Goal: Task Accomplishment & Management: Manage account settings

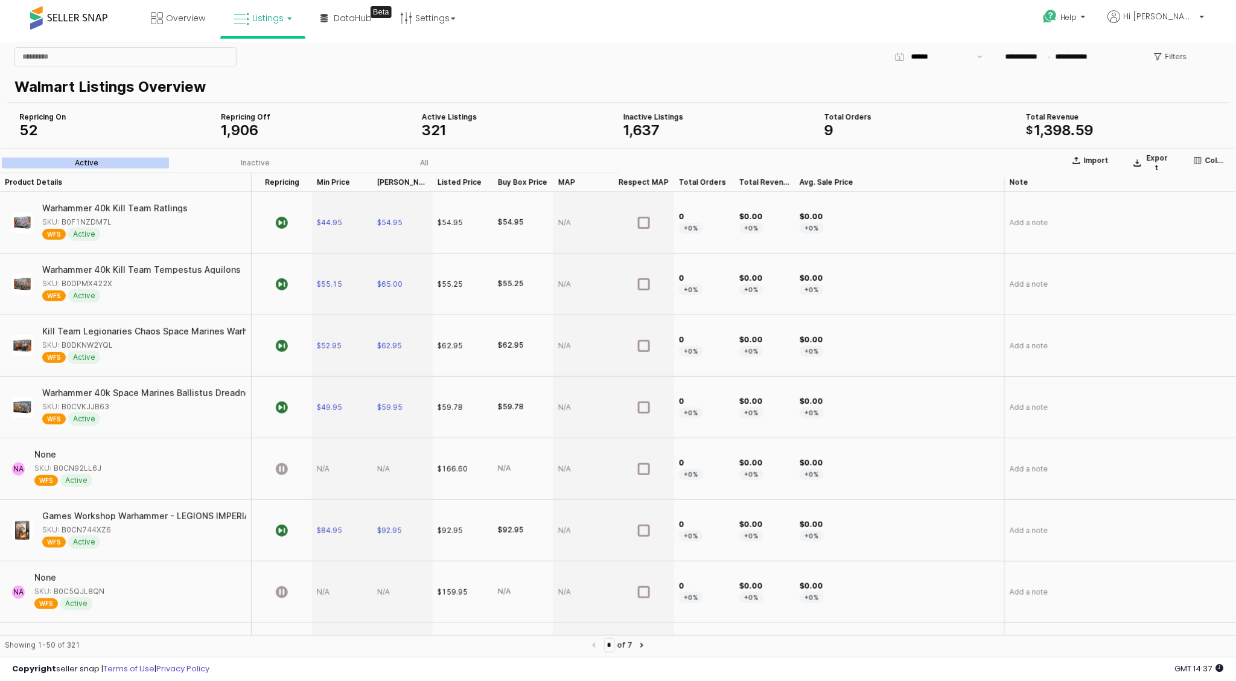
click at [285, 24] on link "Listings" at bounding box center [262, 18] width 77 height 36
click at [283, 68] on link at bounding box center [271, 62] width 83 height 24
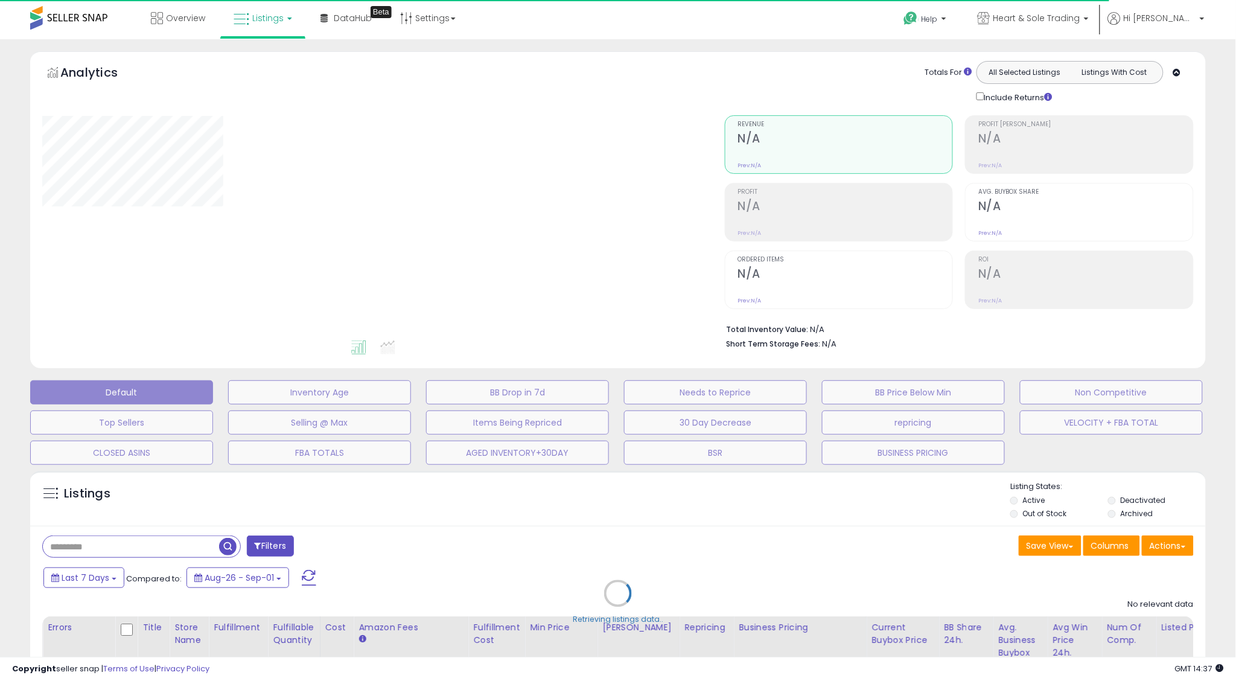
click at [1115, 501] on div "Retrieving listings data.." at bounding box center [618, 602] width 1194 height 275
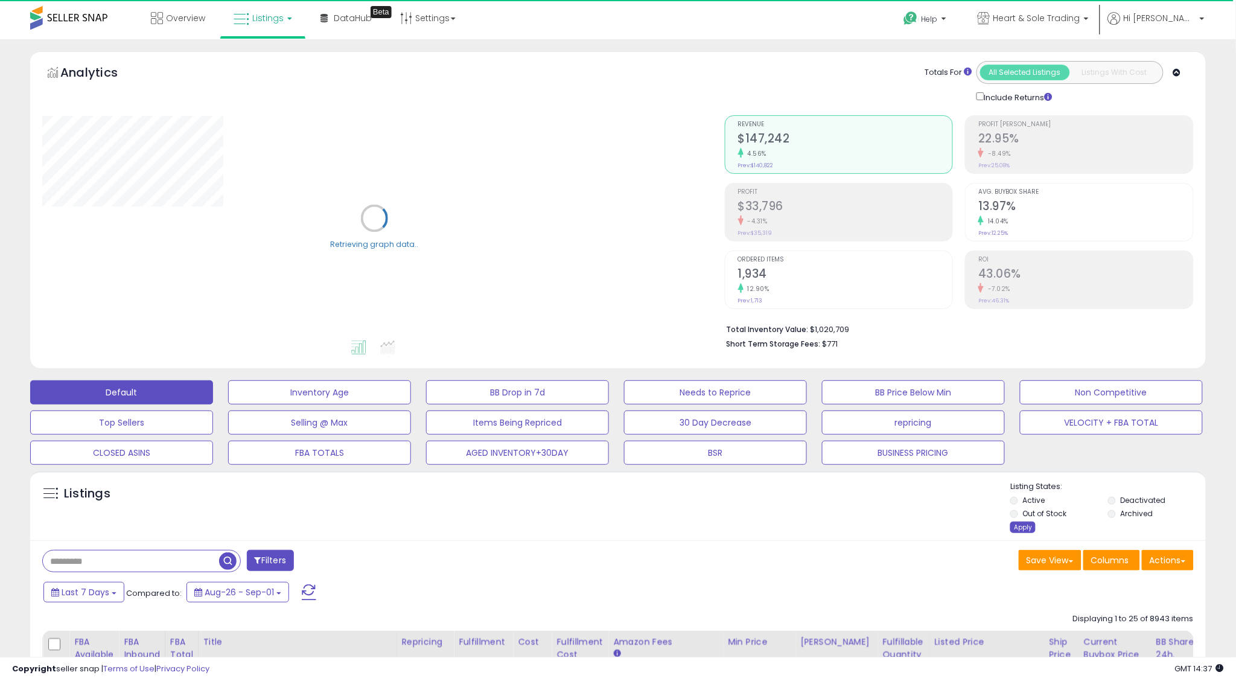
click at [1025, 523] on div "Apply" at bounding box center [1022, 526] width 25 height 11
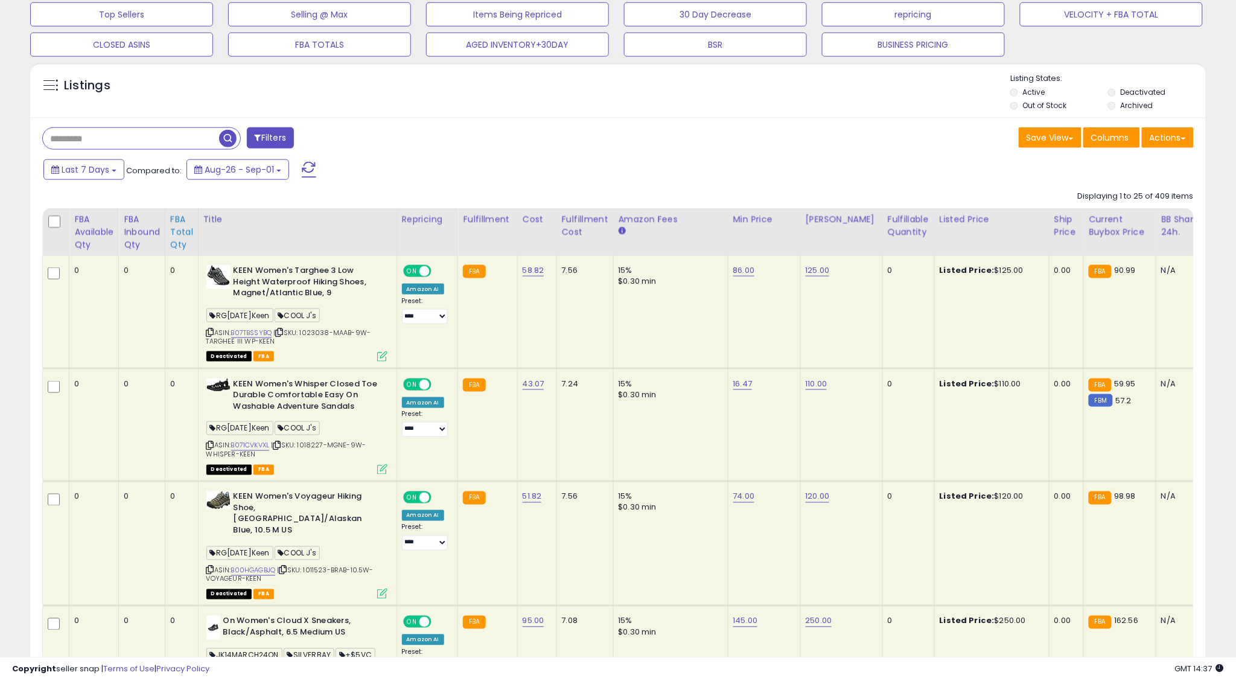
click at [188, 229] on div "FBA Total Qty" at bounding box center [181, 232] width 23 height 38
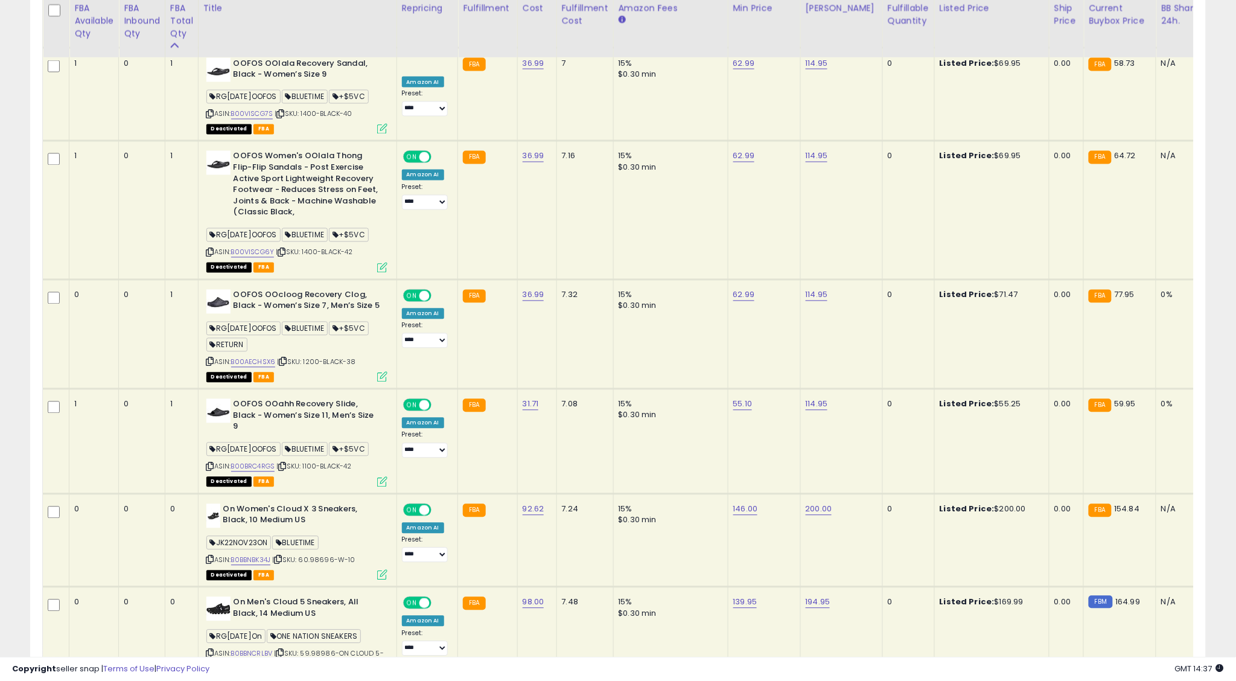
scroll to position [738, 0]
